Goal: Find specific page/section: Find specific page/section

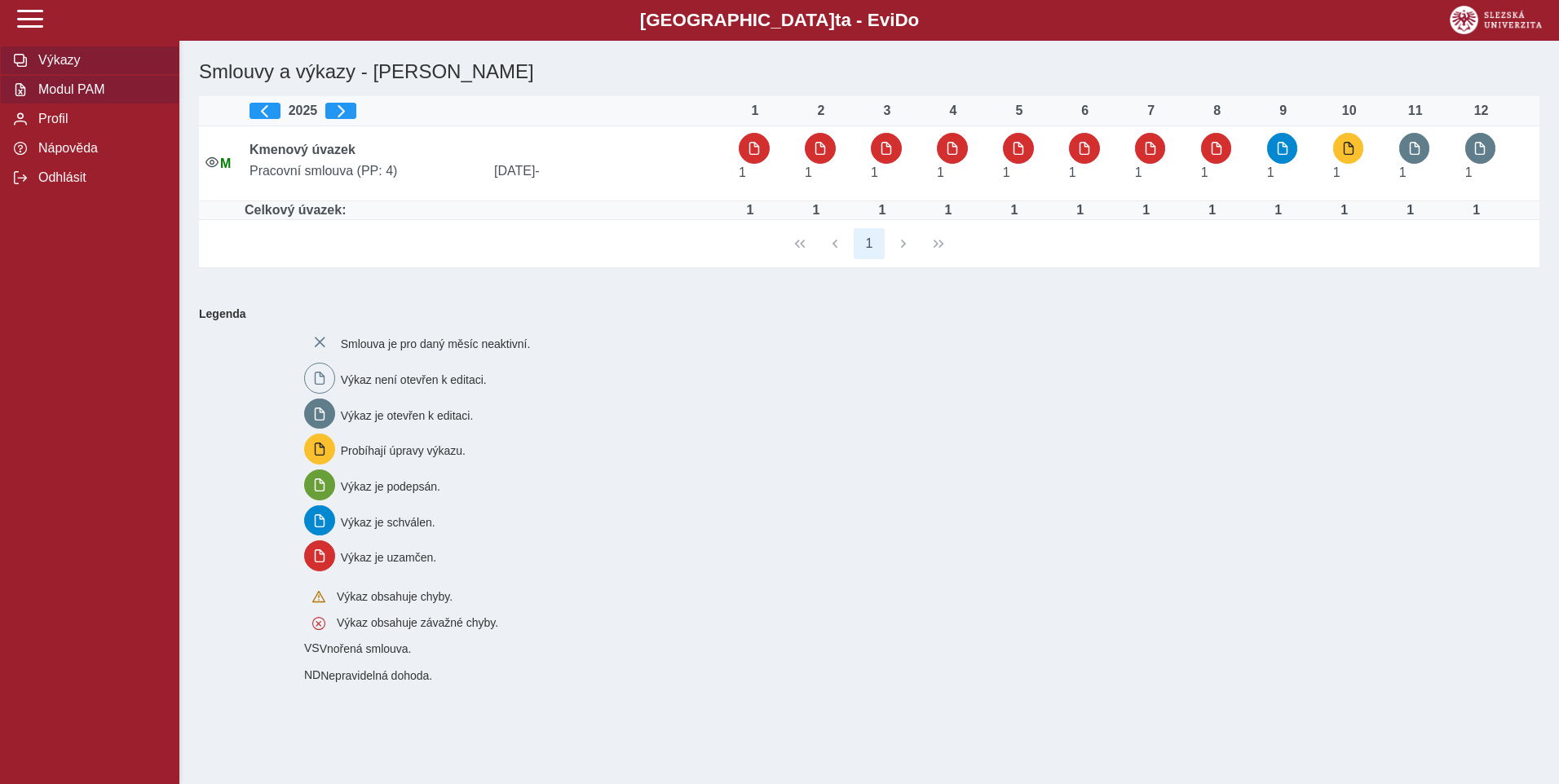
click at [111, 97] on span "Modul PAM" at bounding box center [99, 89] width 132 height 15
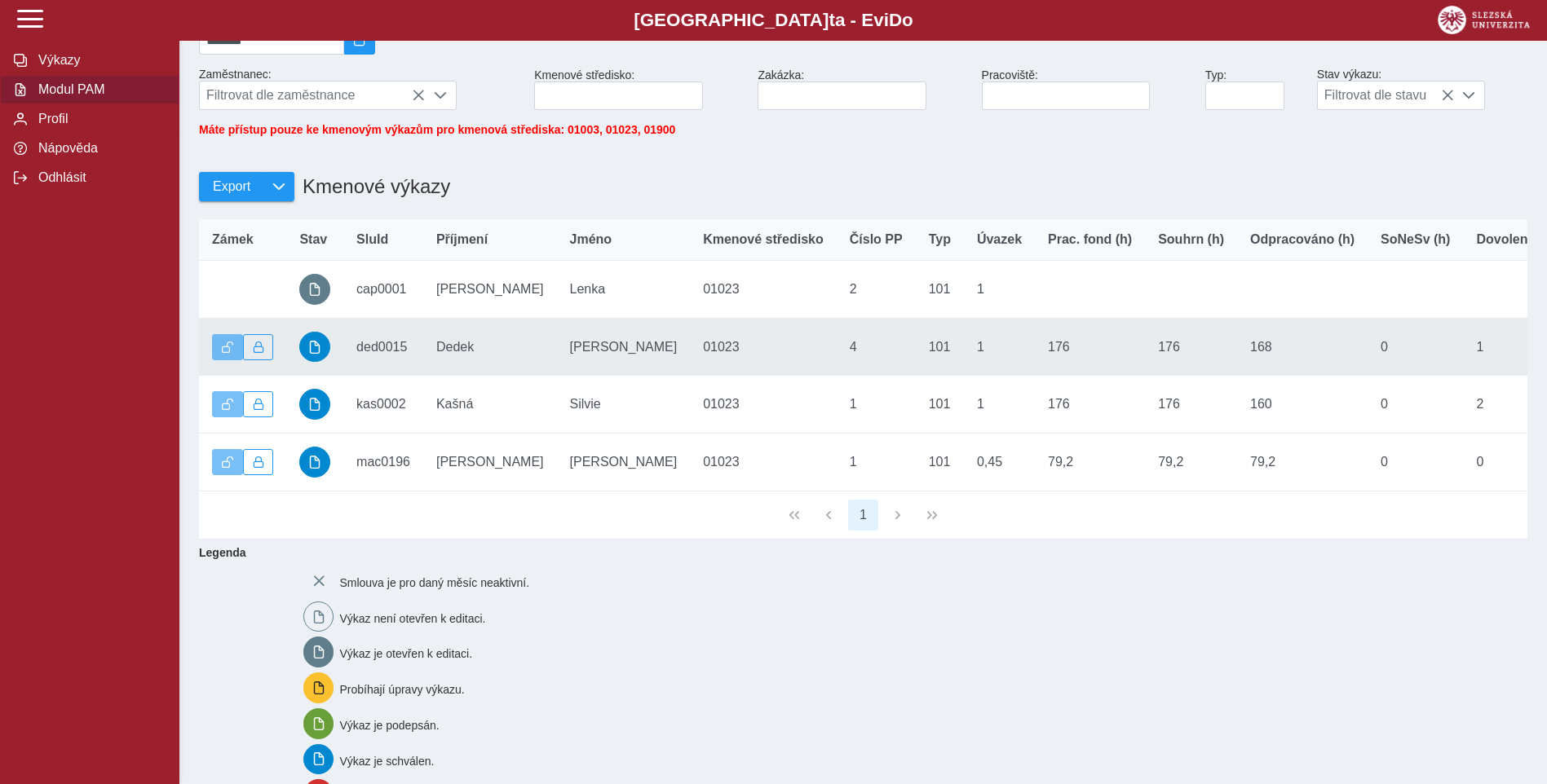
scroll to position [163, 0]
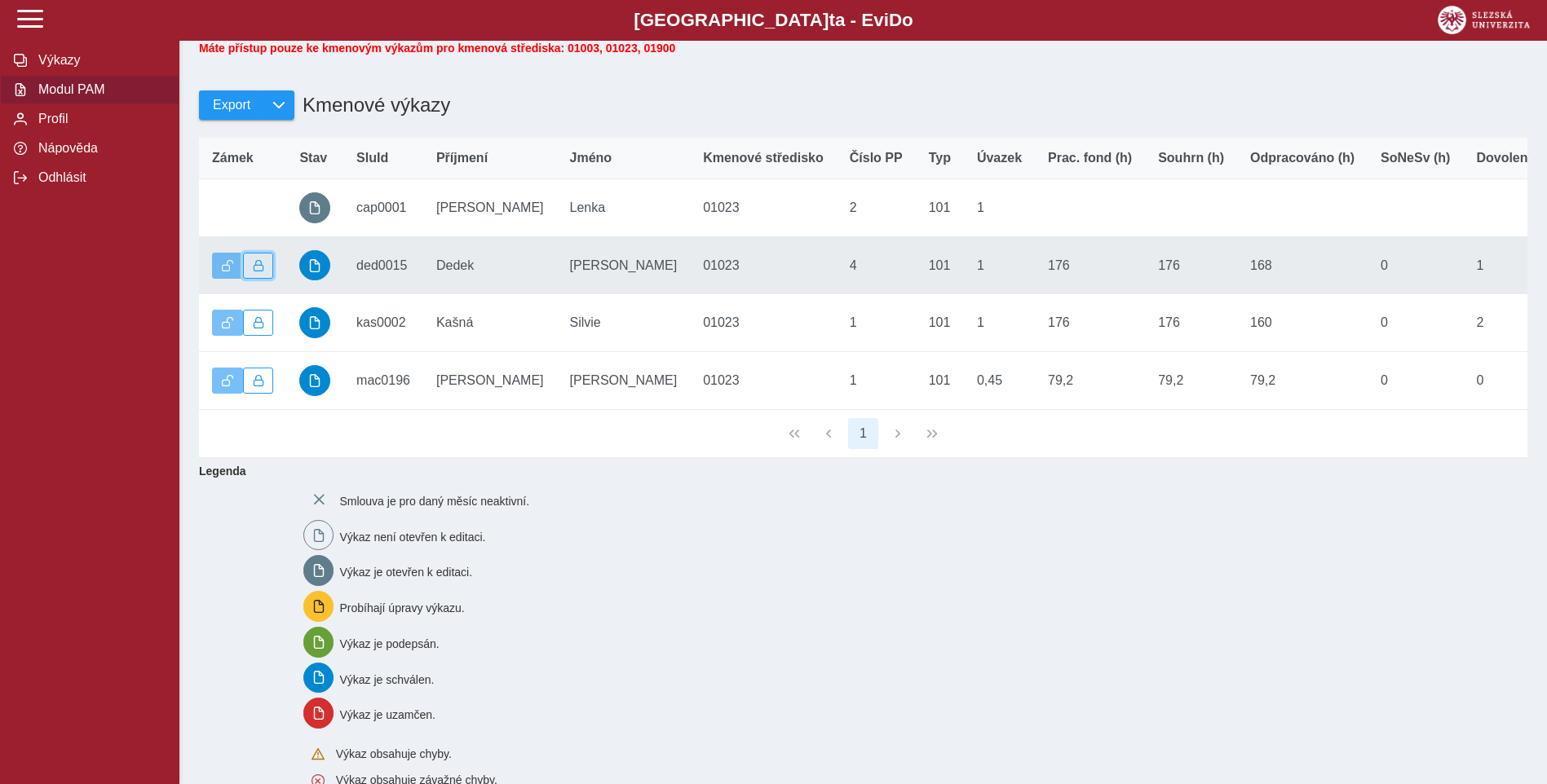
click at [260, 272] on span "button" at bounding box center [258, 265] width 11 height 11
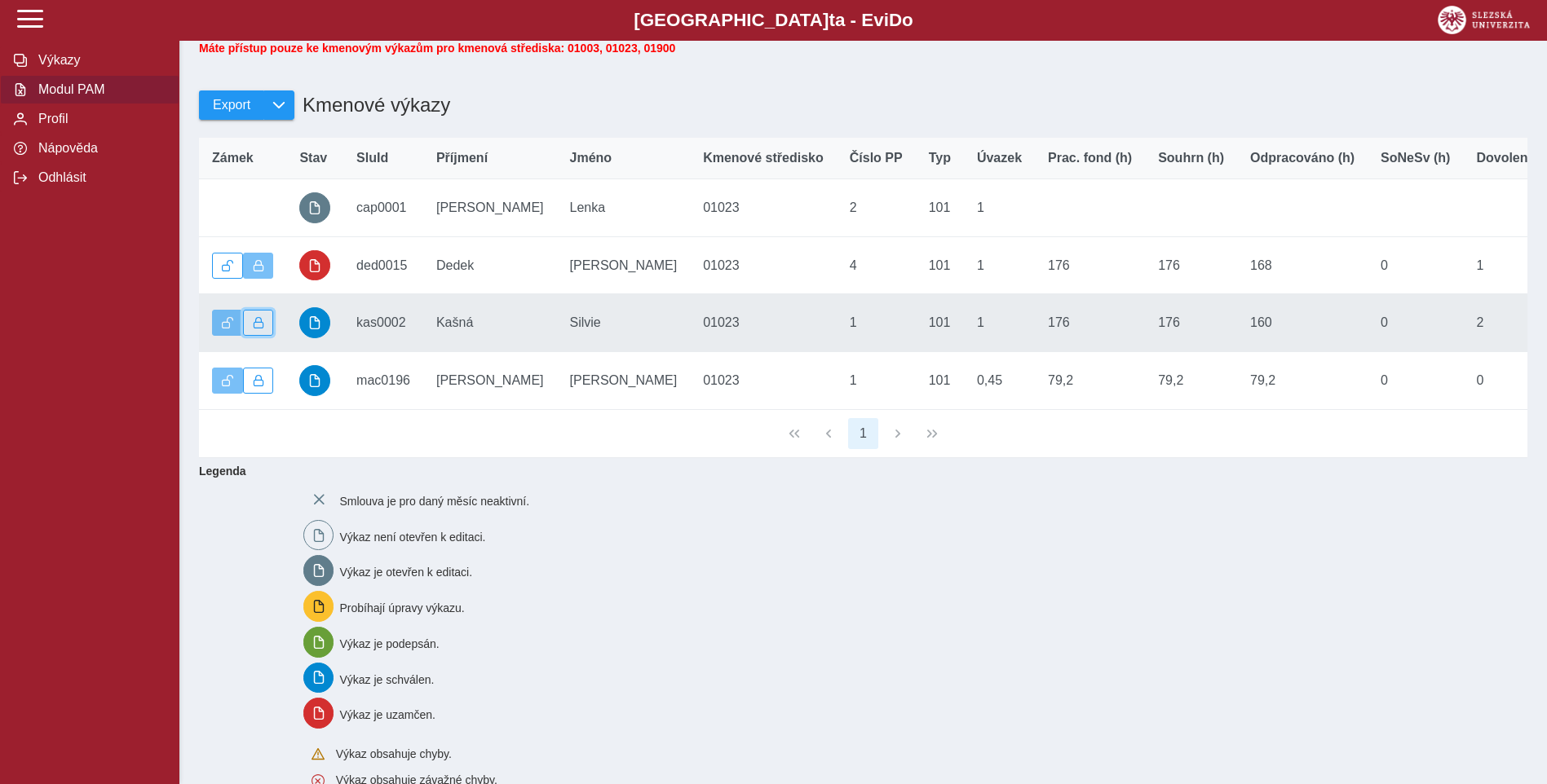
click at [265, 336] on button "button" at bounding box center [259, 322] width 31 height 26
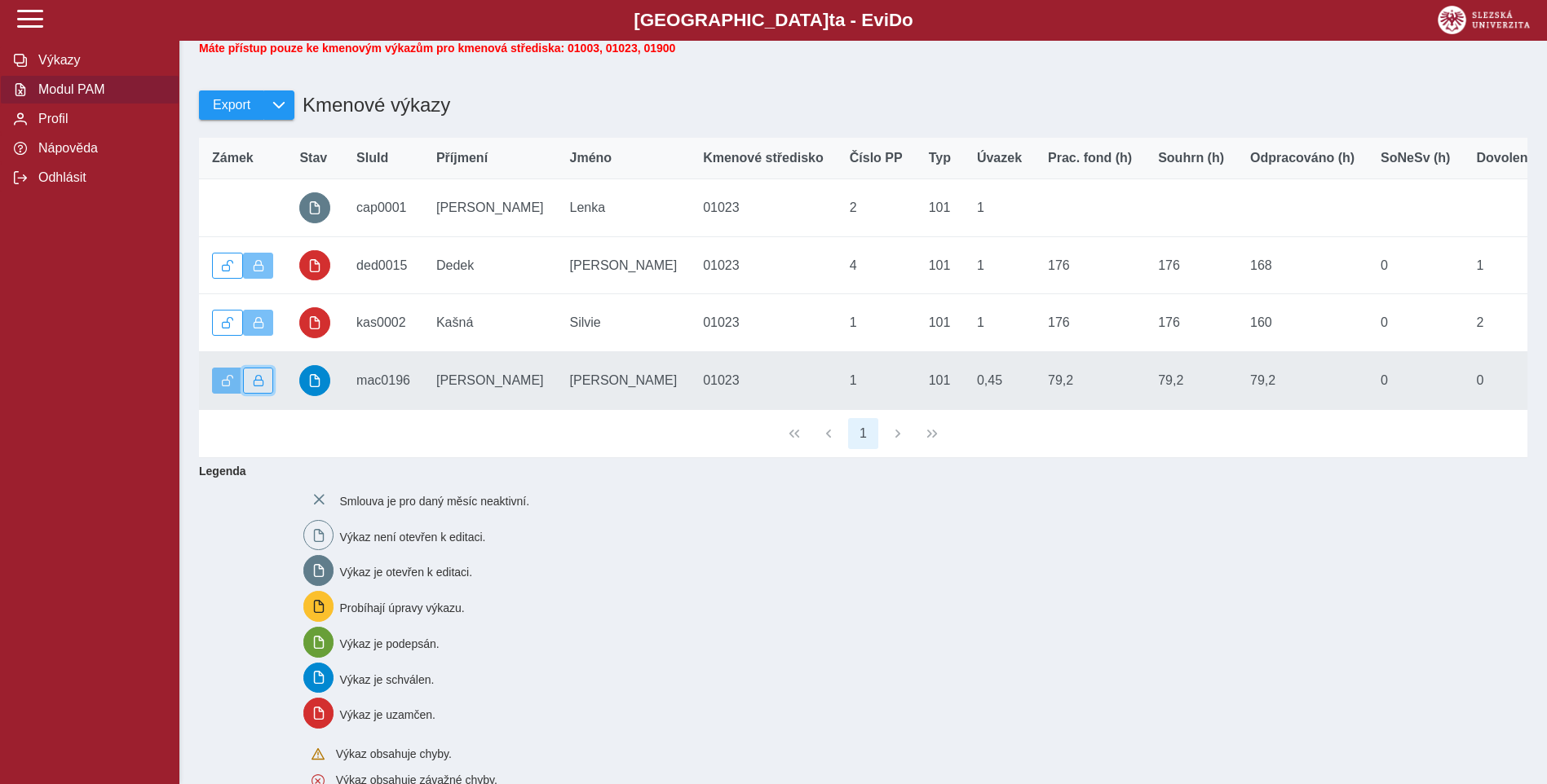
click at [263, 386] on span "button" at bounding box center [258, 380] width 11 height 11
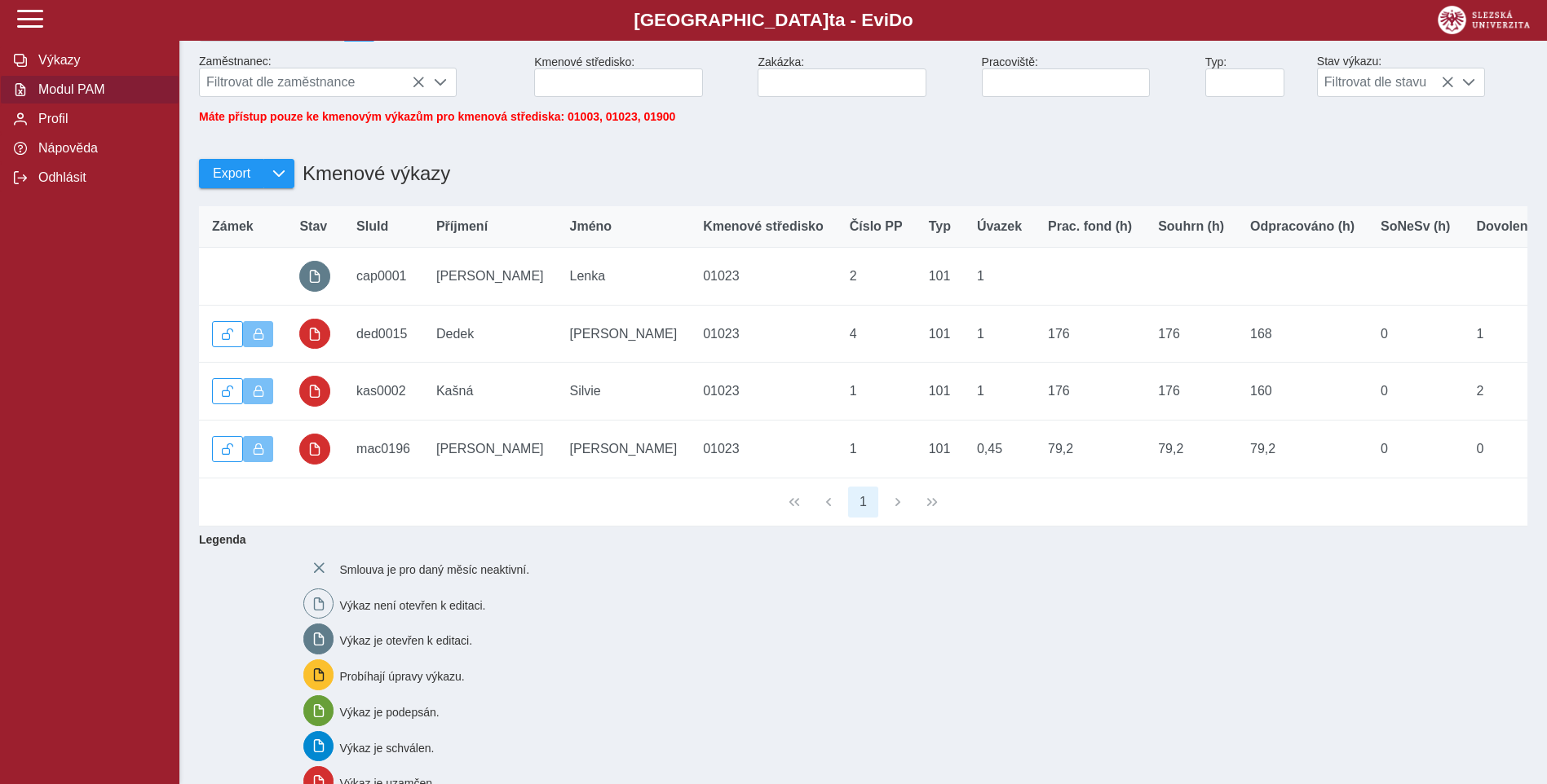
scroll to position [0, 0]
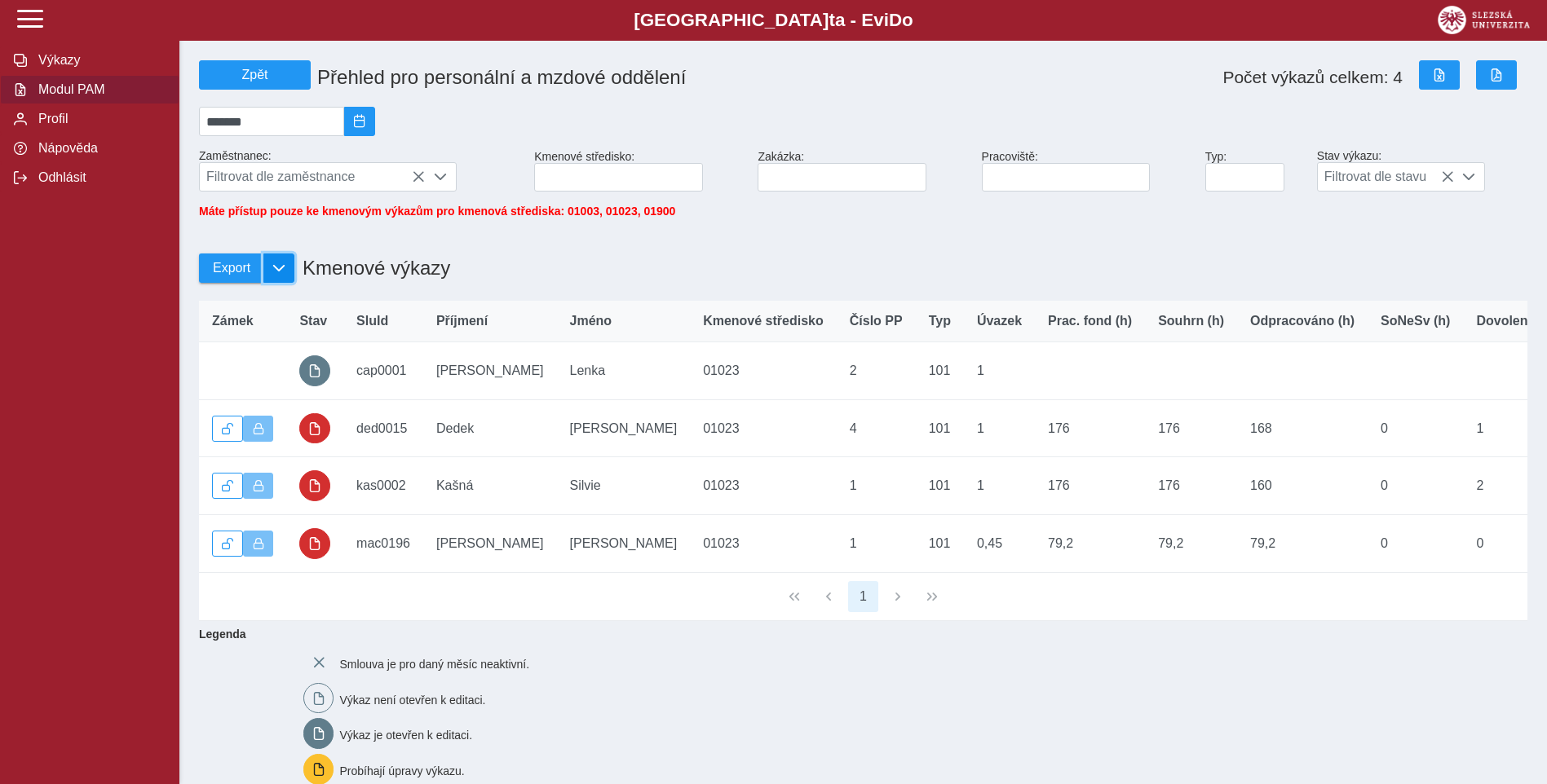
click at [271, 275] on button "button" at bounding box center [279, 268] width 31 height 29
click at [270, 374] on span "Kmenové výkazy" at bounding box center [280, 370] width 99 height 13
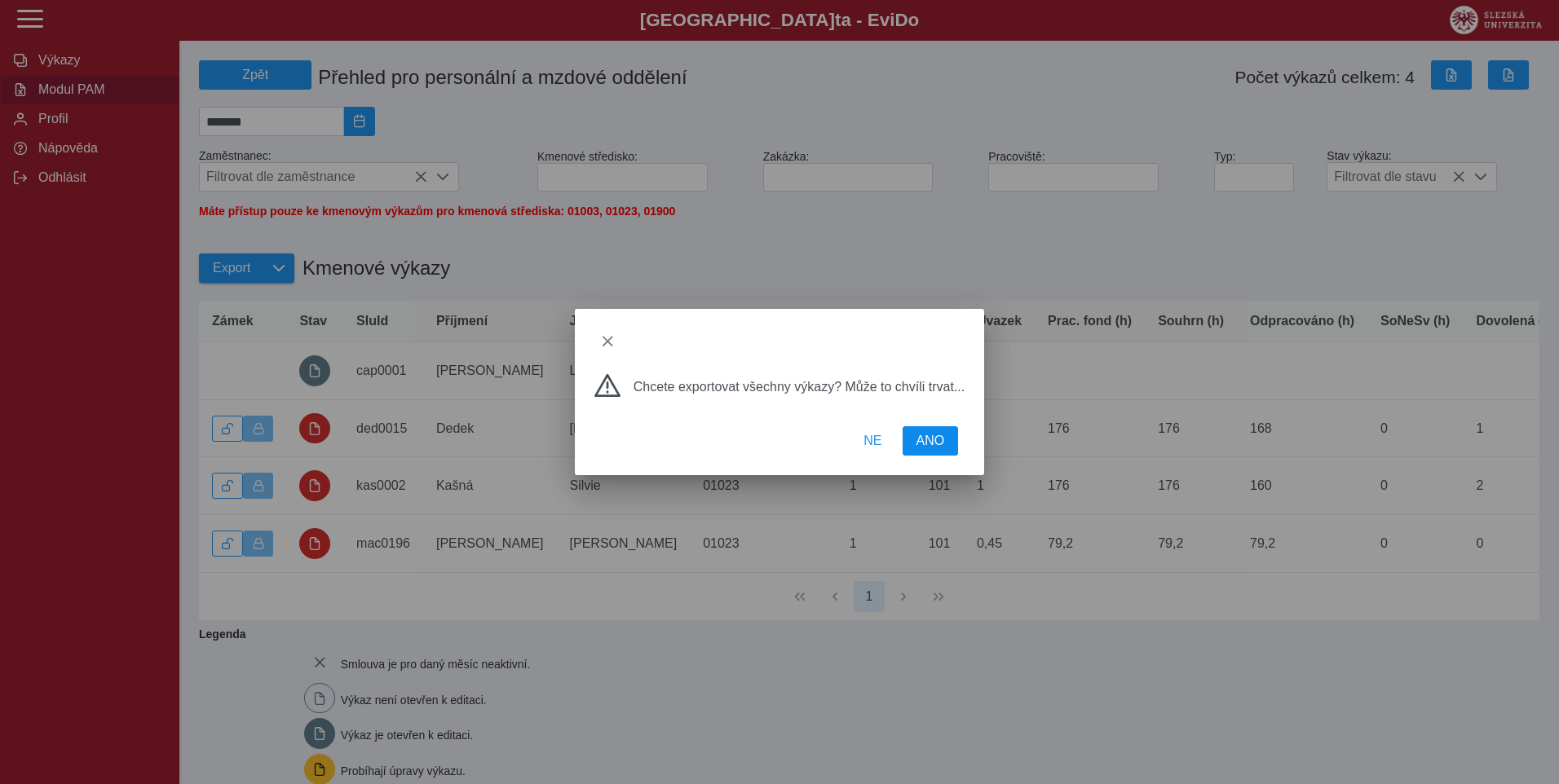
click at [944, 439] on button "ANO" at bounding box center [931, 441] width 56 height 29
